Goal: Use online tool/utility: Utilize a website feature to perform a specific function

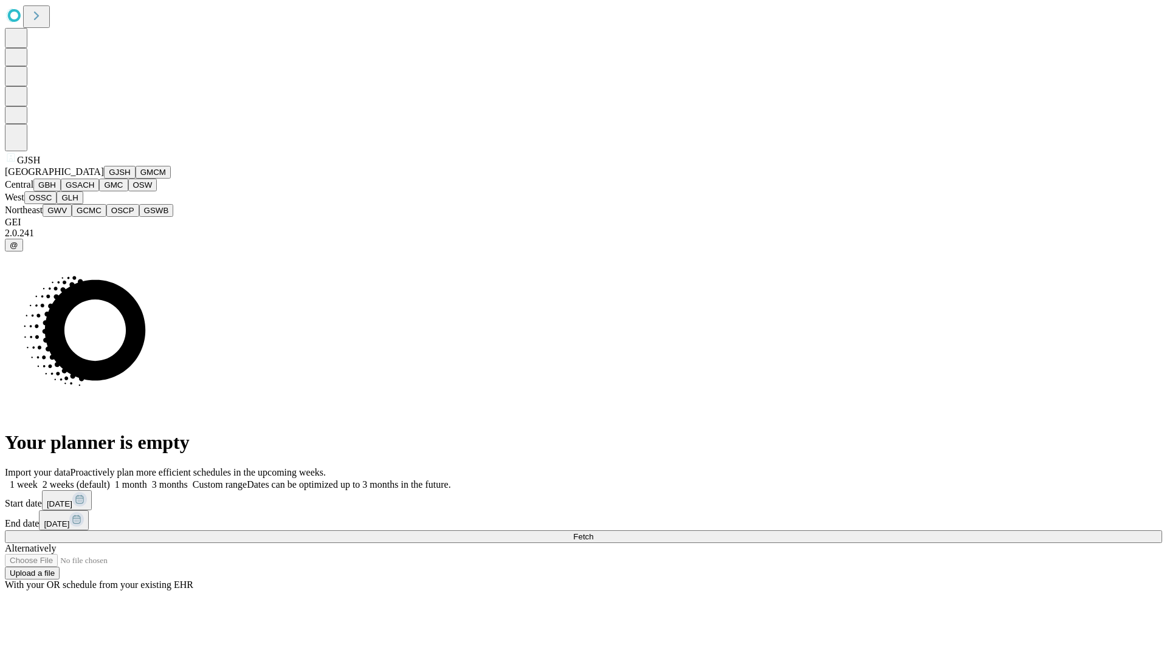
click at [104, 179] on button "GJSH" at bounding box center [120, 172] width 32 height 13
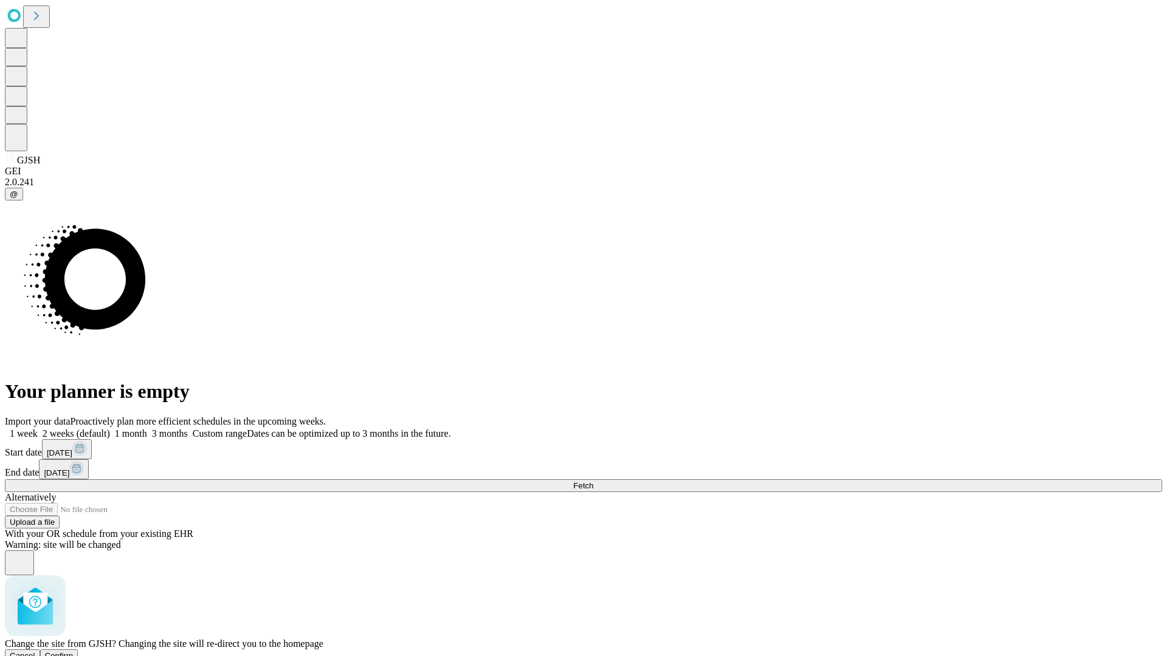
click at [74, 652] on span "Confirm" at bounding box center [59, 656] width 29 height 9
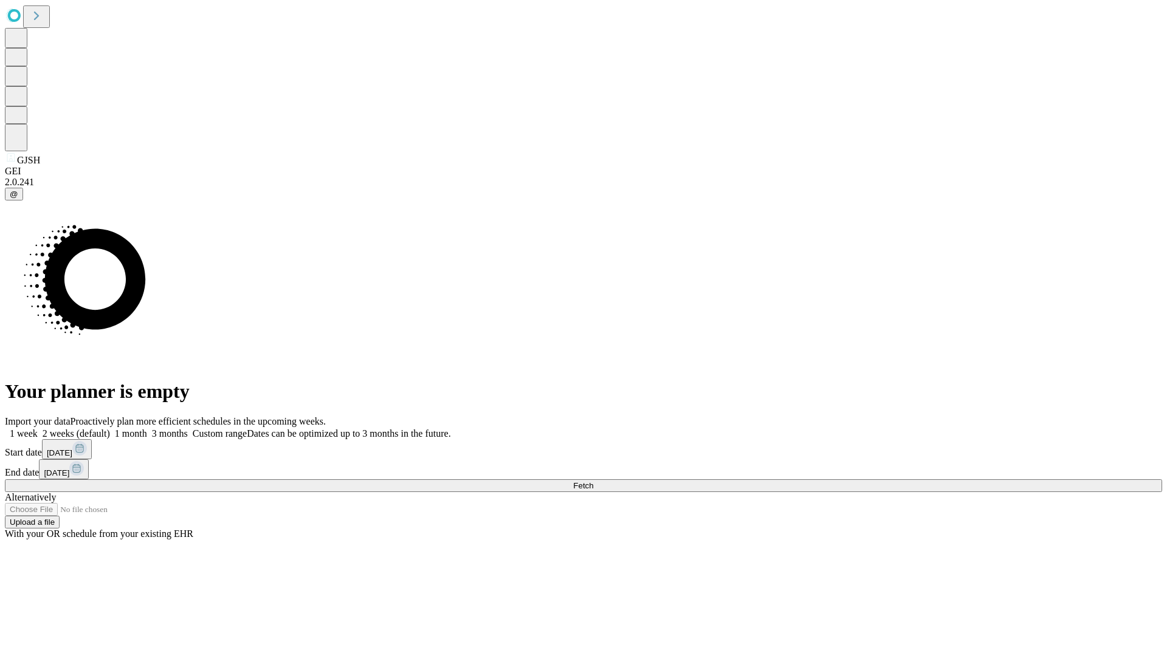
click at [110, 429] on label "2 weeks (default)" at bounding box center [74, 434] width 72 height 10
click at [593, 481] on span "Fetch" at bounding box center [583, 485] width 20 height 9
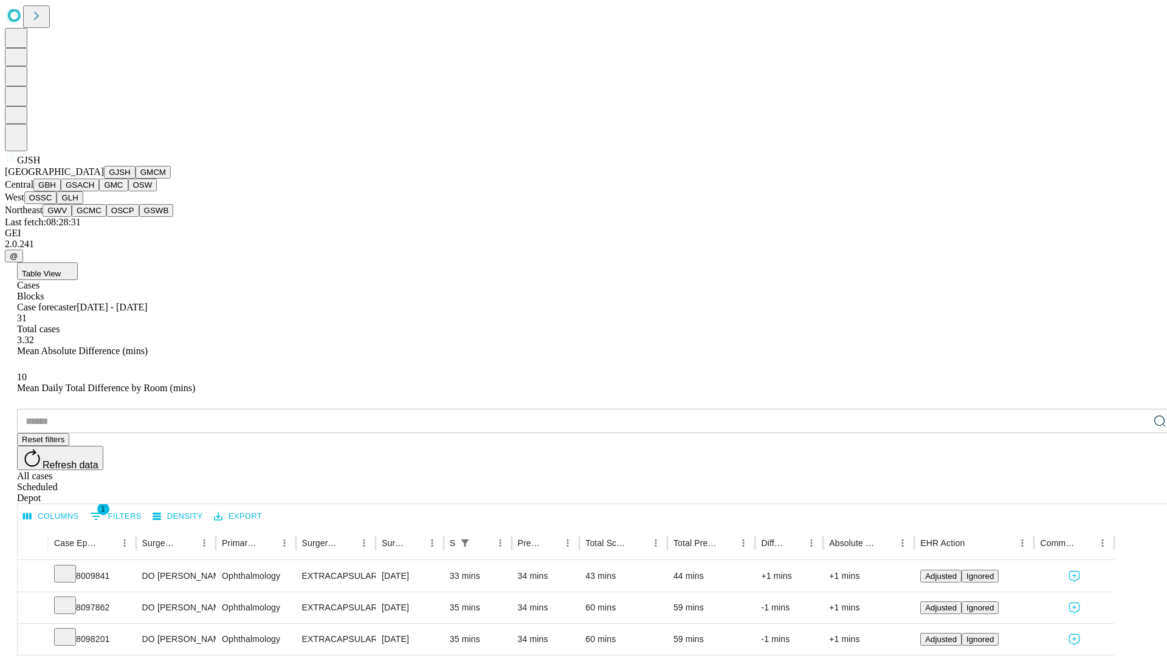
click at [136, 179] on button "GMCM" at bounding box center [153, 172] width 35 height 13
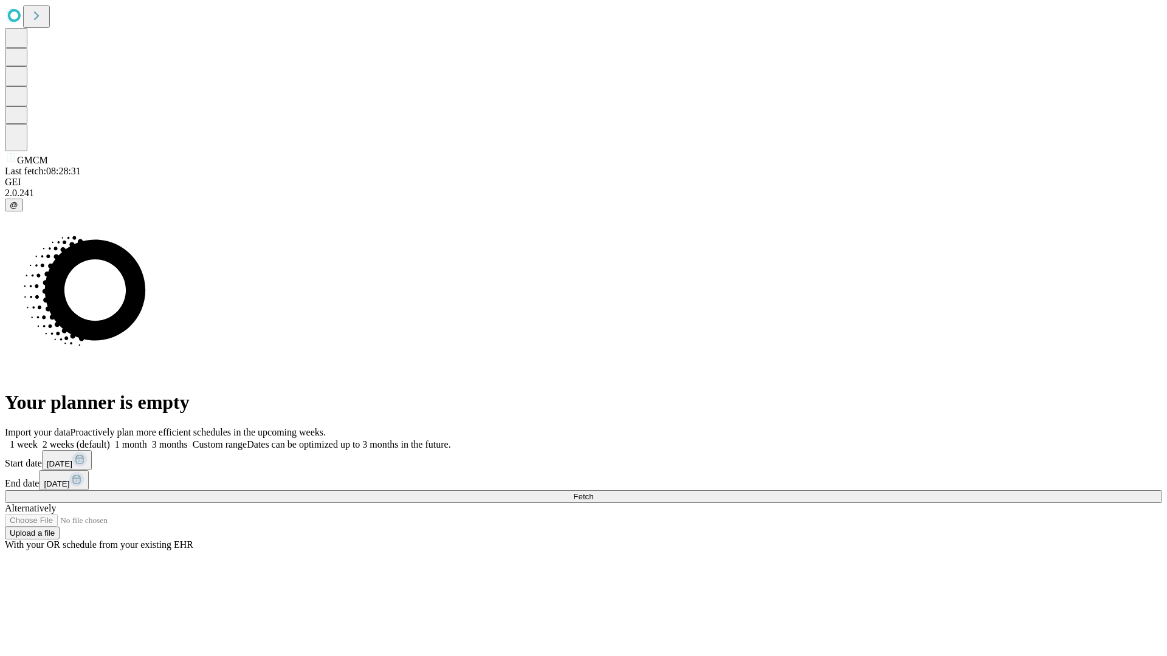
click at [110, 439] on label "2 weeks (default)" at bounding box center [74, 444] width 72 height 10
click at [593, 492] on span "Fetch" at bounding box center [583, 496] width 20 height 9
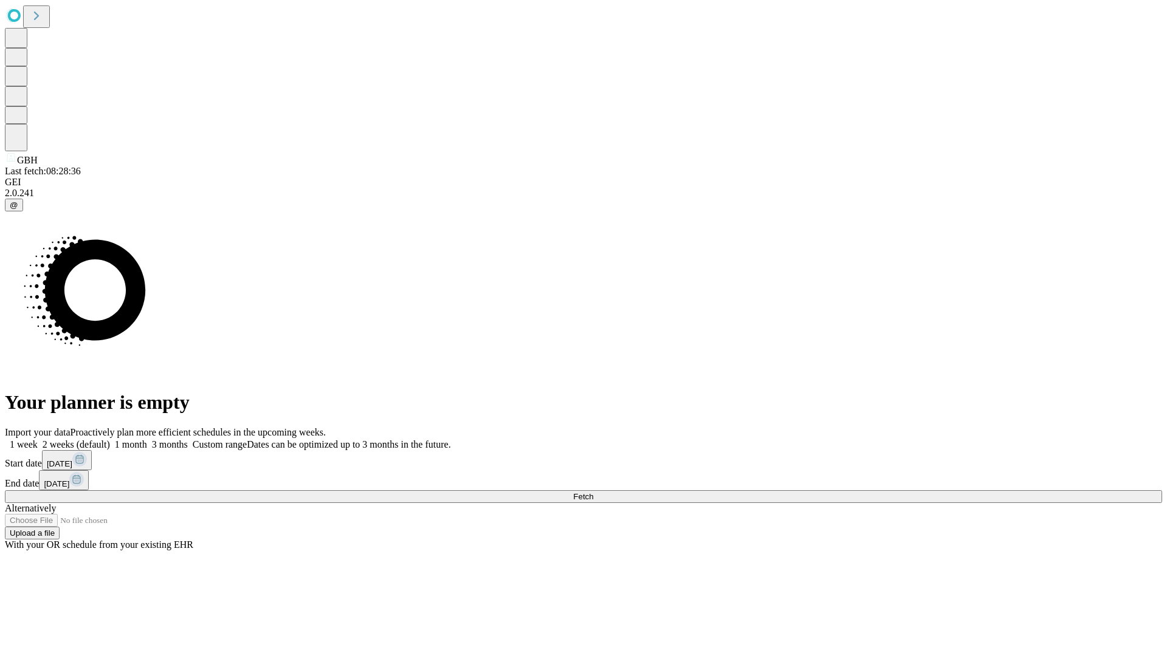
click at [110, 439] on label "2 weeks (default)" at bounding box center [74, 444] width 72 height 10
click at [593, 492] on span "Fetch" at bounding box center [583, 496] width 20 height 9
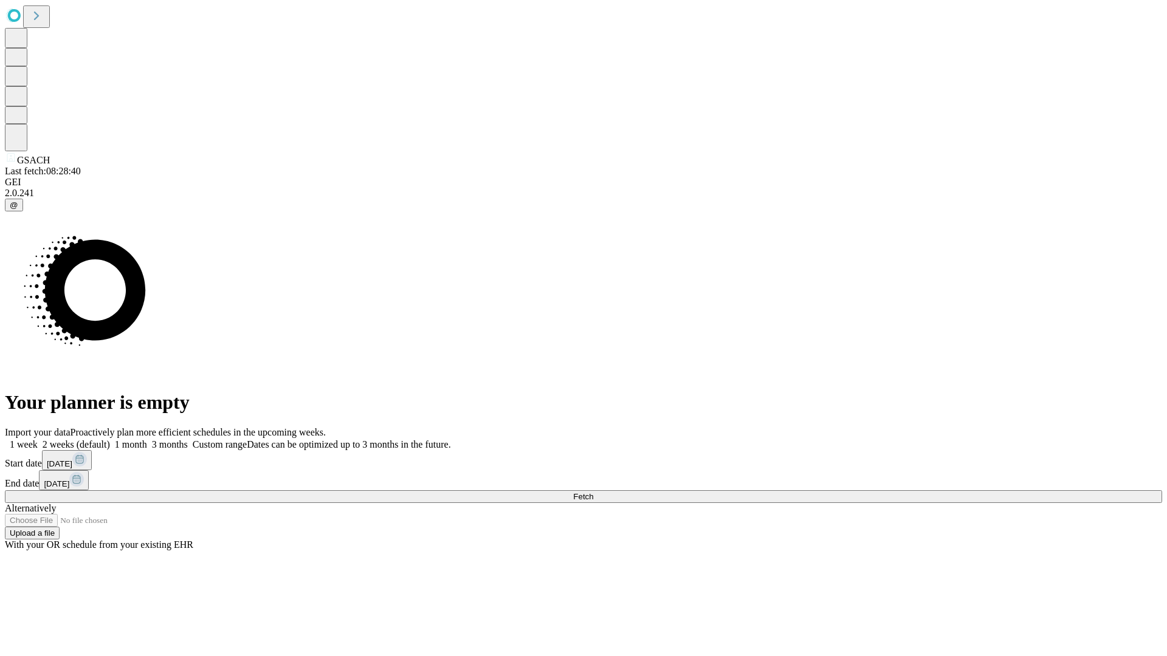
click at [593, 492] on span "Fetch" at bounding box center [583, 496] width 20 height 9
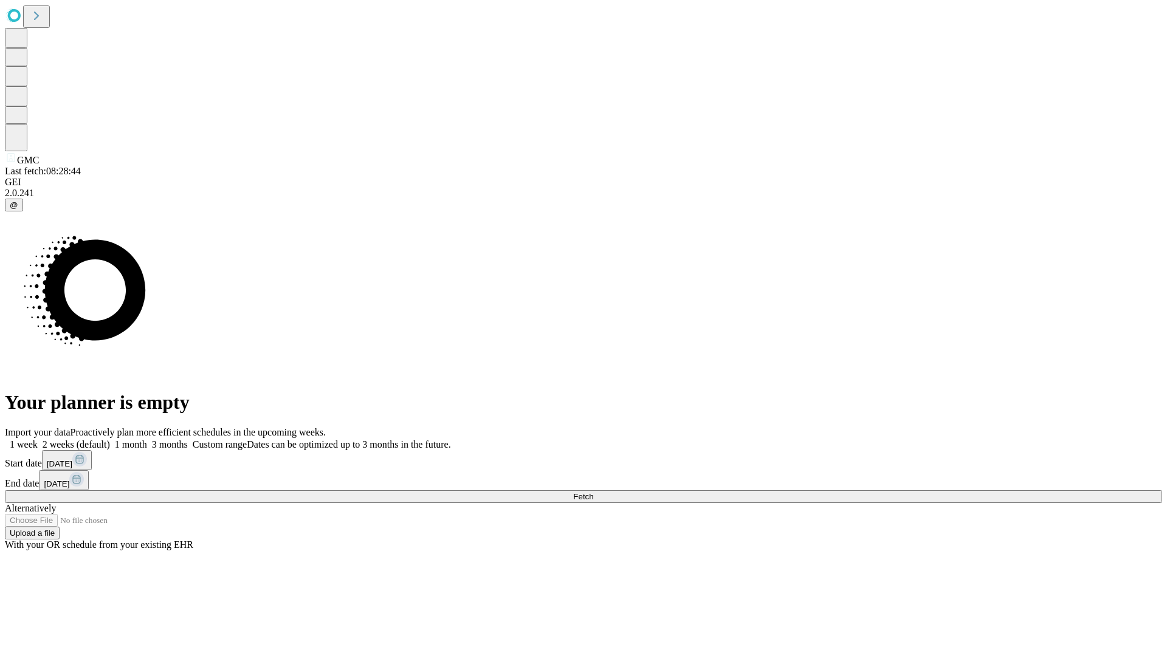
click at [110, 439] on label "2 weeks (default)" at bounding box center [74, 444] width 72 height 10
click at [593, 492] on span "Fetch" at bounding box center [583, 496] width 20 height 9
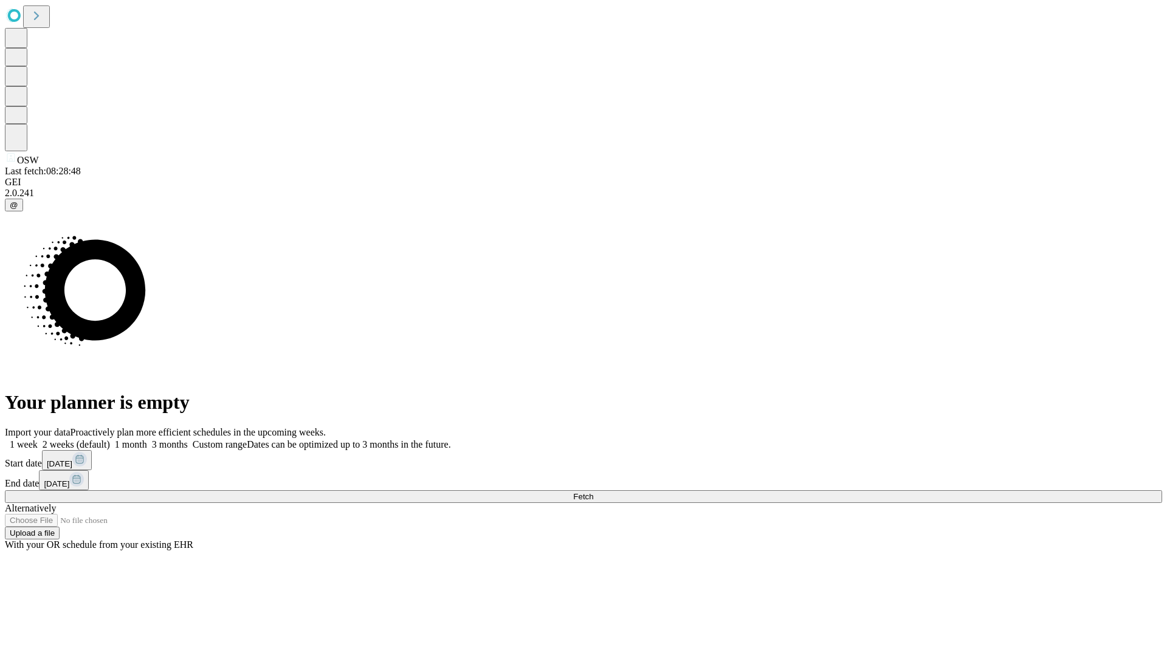
click at [110, 439] on label "2 weeks (default)" at bounding box center [74, 444] width 72 height 10
click at [593, 492] on span "Fetch" at bounding box center [583, 496] width 20 height 9
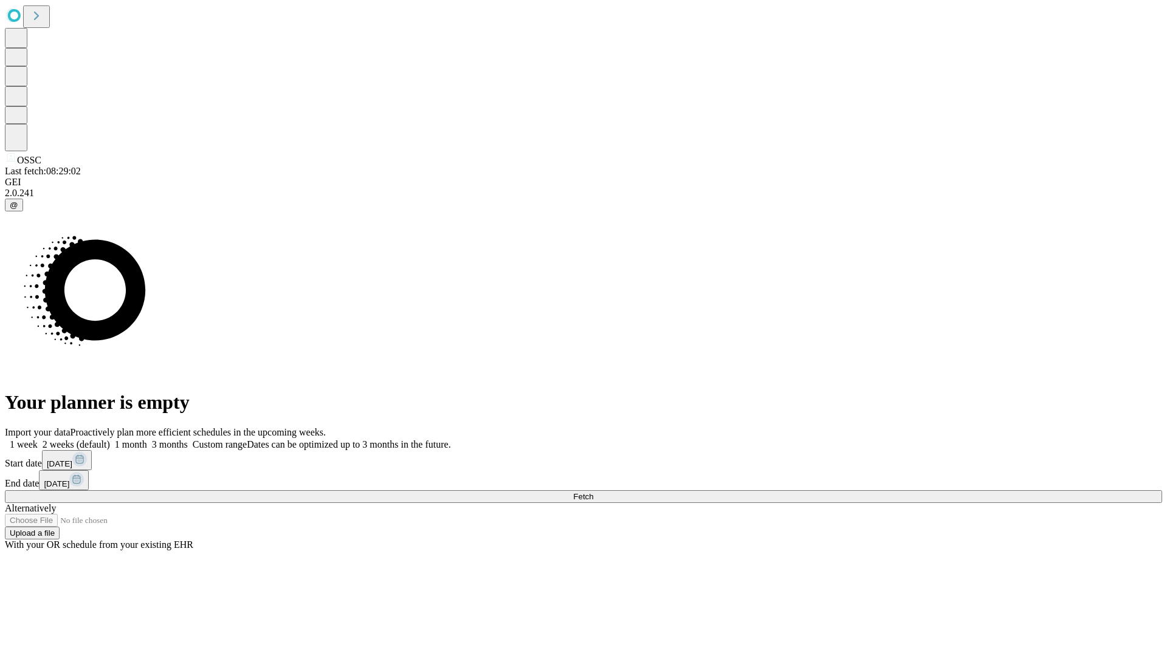
click at [110, 439] on label "2 weeks (default)" at bounding box center [74, 444] width 72 height 10
click at [593, 492] on span "Fetch" at bounding box center [583, 496] width 20 height 9
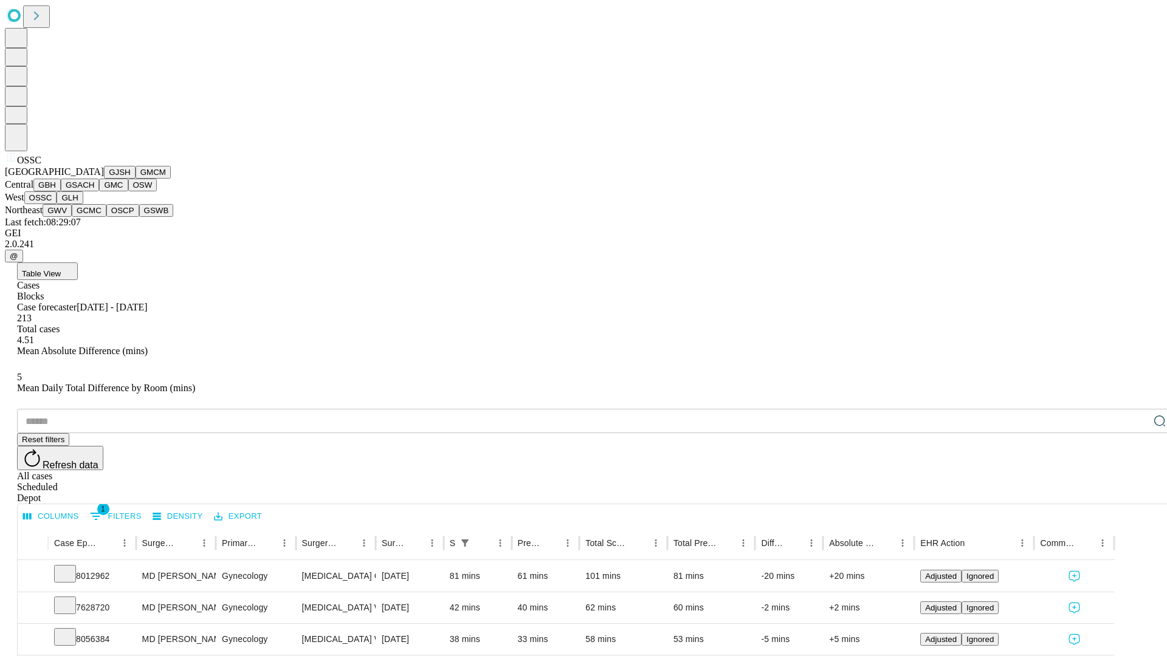
click at [83, 204] on button "GLH" at bounding box center [70, 197] width 26 height 13
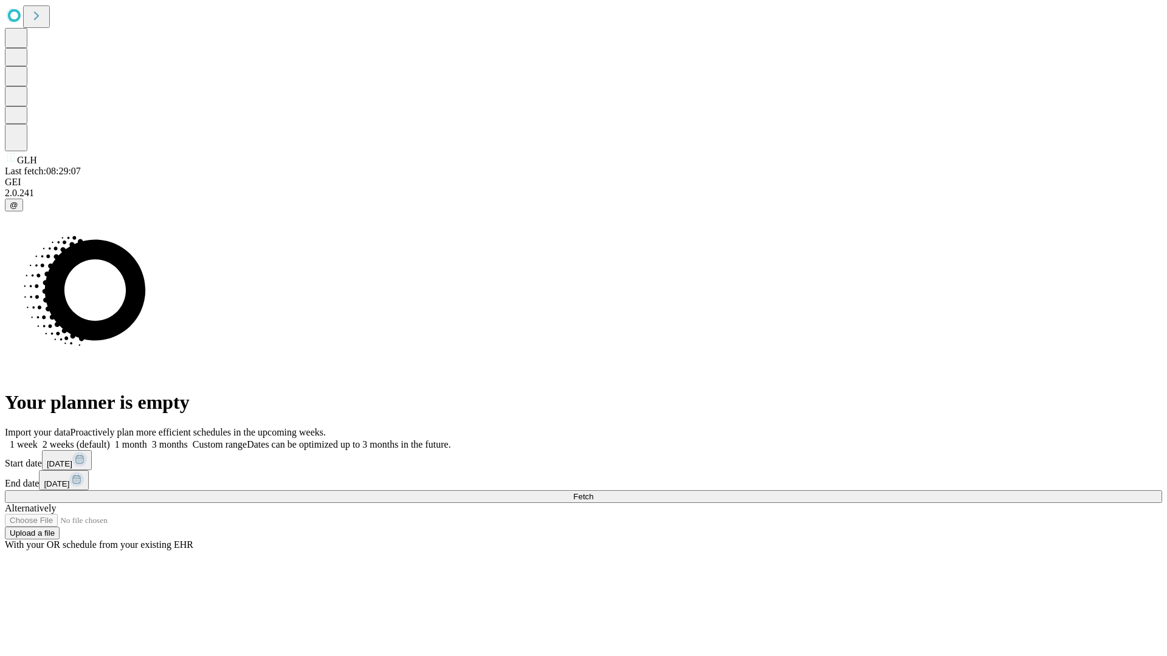
click at [110, 439] on label "2 weeks (default)" at bounding box center [74, 444] width 72 height 10
click at [593, 492] on span "Fetch" at bounding box center [583, 496] width 20 height 9
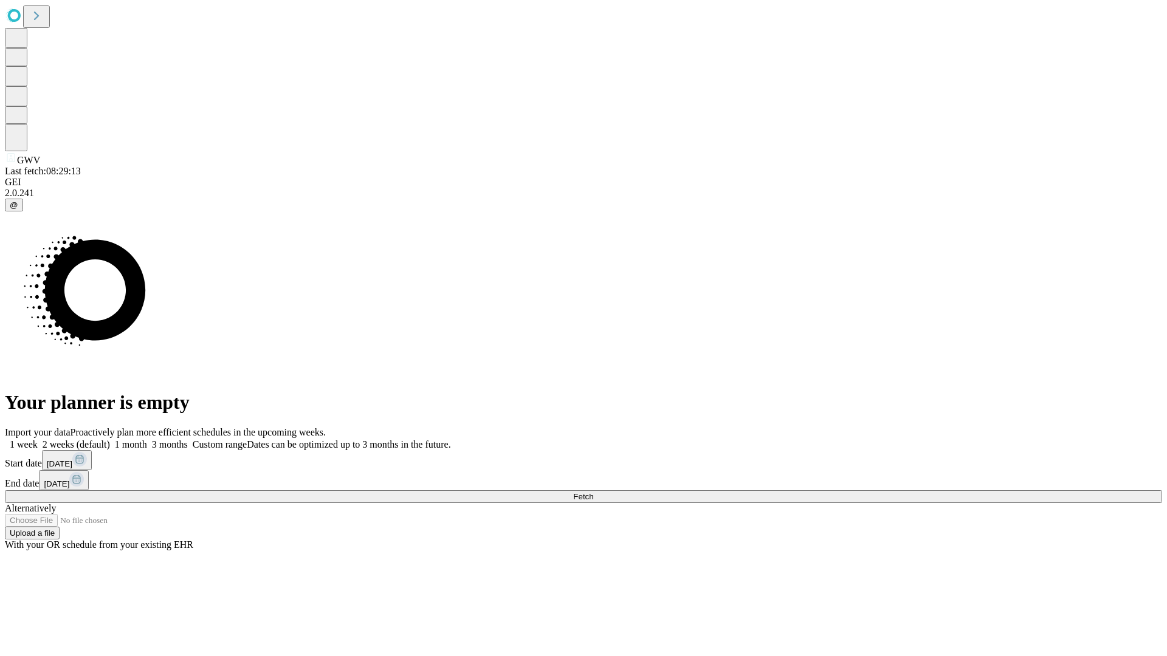
click at [593, 492] on span "Fetch" at bounding box center [583, 496] width 20 height 9
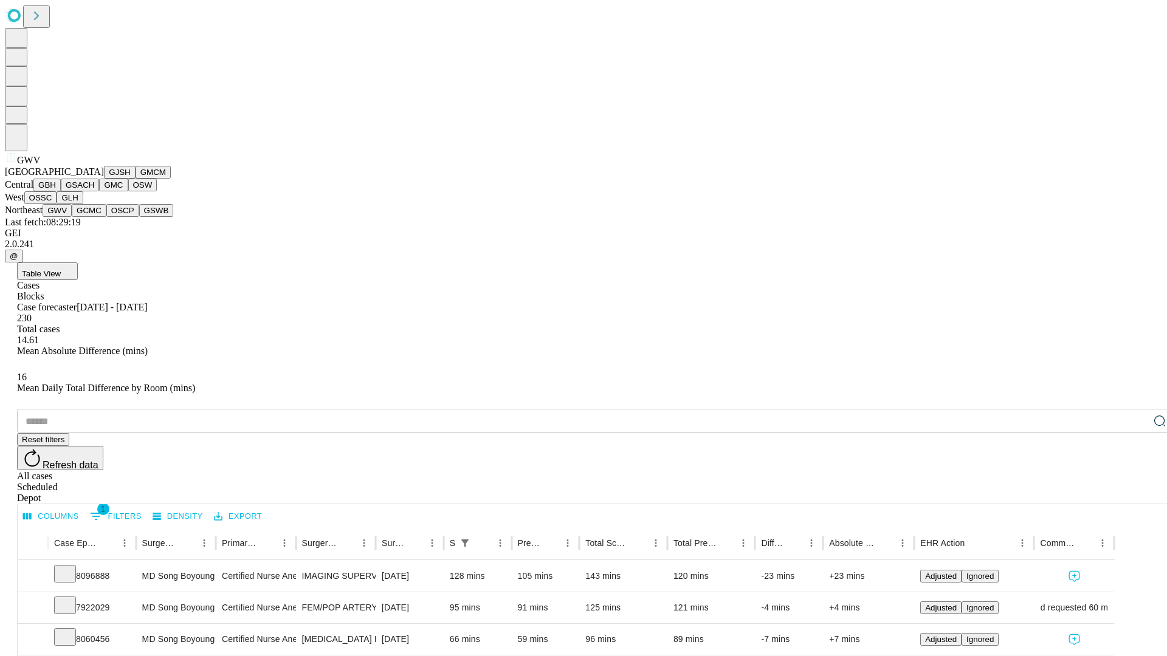
click at [94, 217] on button "GCMC" at bounding box center [89, 210] width 35 height 13
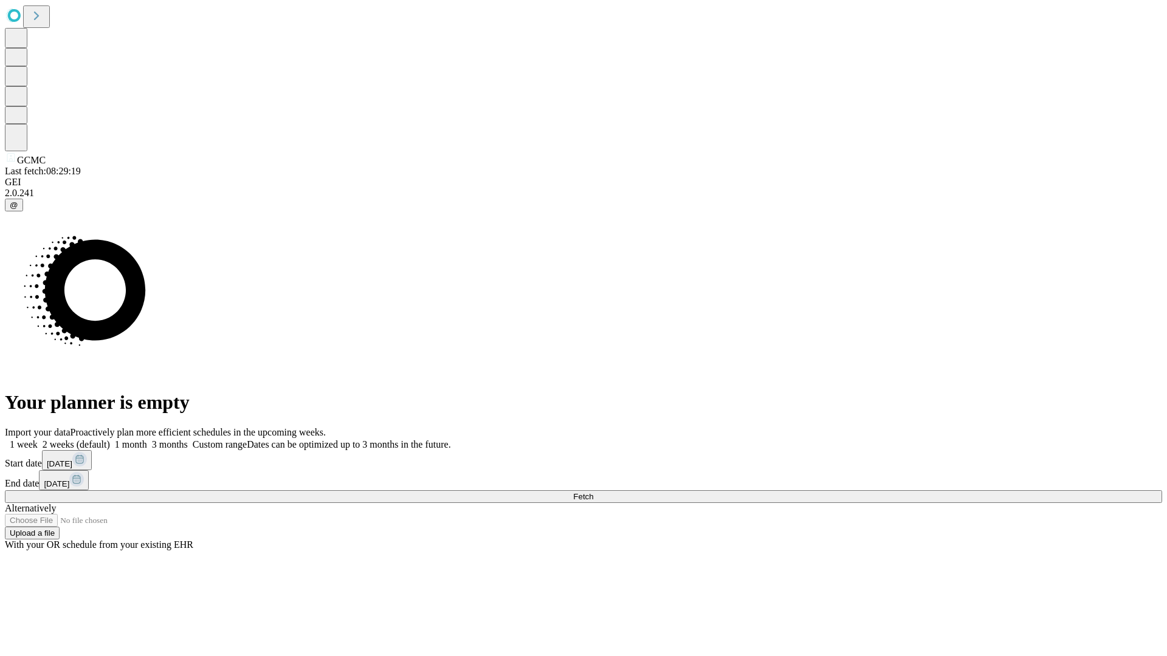
click at [110, 439] on label "2 weeks (default)" at bounding box center [74, 444] width 72 height 10
click at [593, 492] on span "Fetch" at bounding box center [583, 496] width 20 height 9
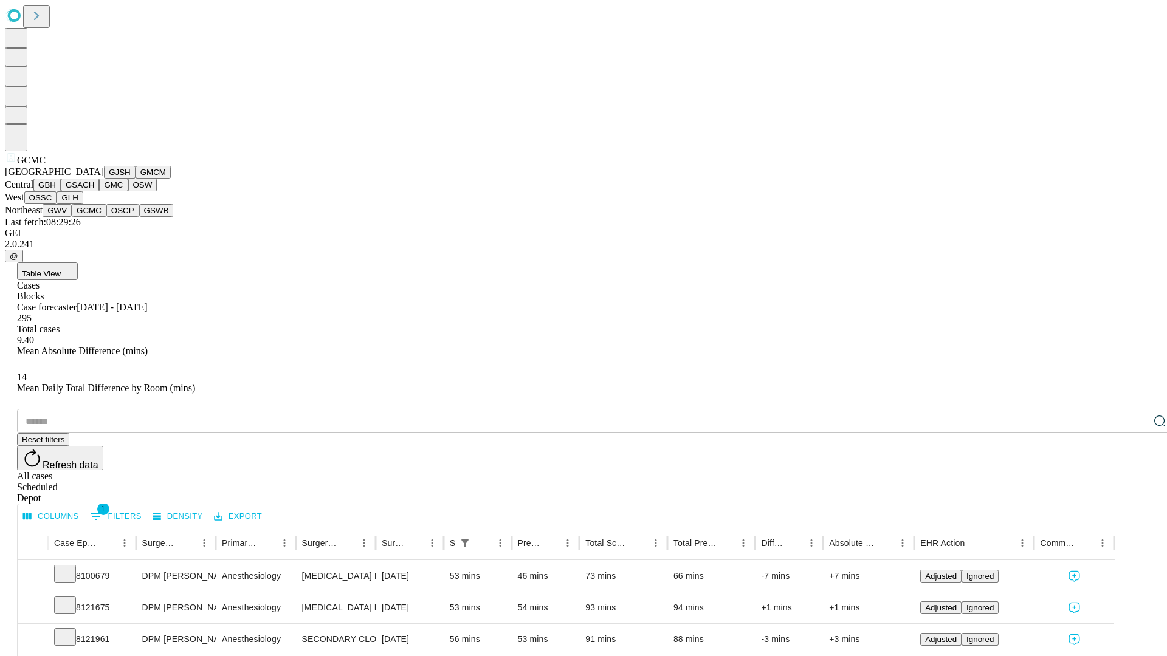
click at [106, 217] on button "OSCP" at bounding box center [122, 210] width 33 height 13
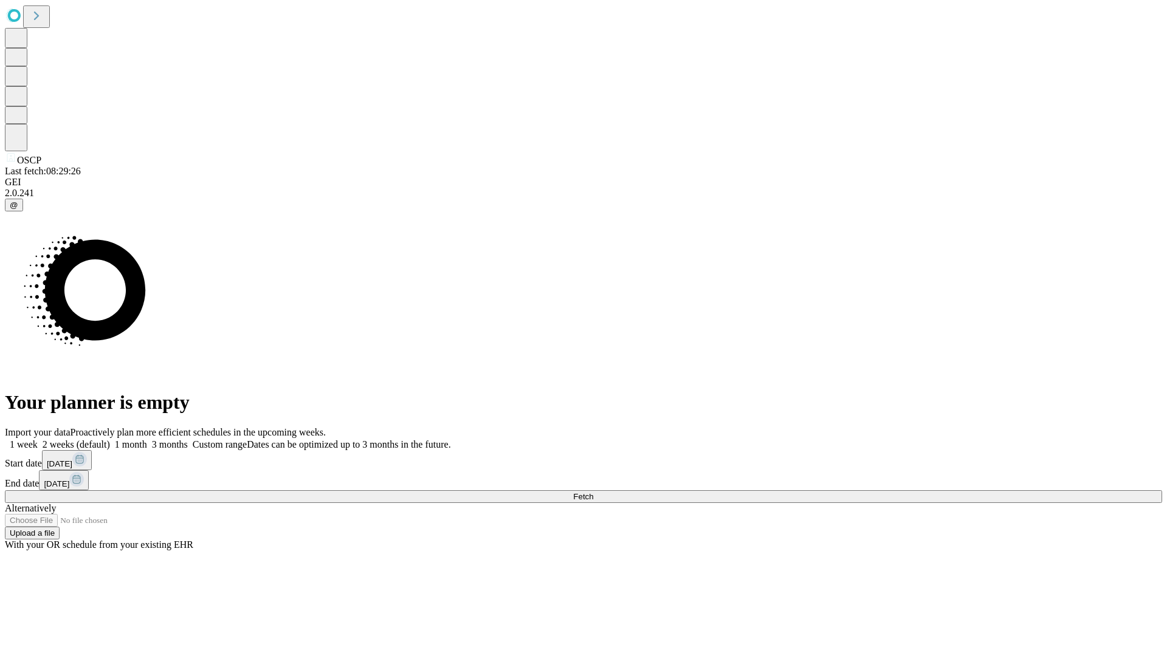
click at [110, 439] on label "2 weeks (default)" at bounding box center [74, 444] width 72 height 10
click at [593, 492] on span "Fetch" at bounding box center [583, 496] width 20 height 9
